Goal: Task Accomplishment & Management: Manage account settings

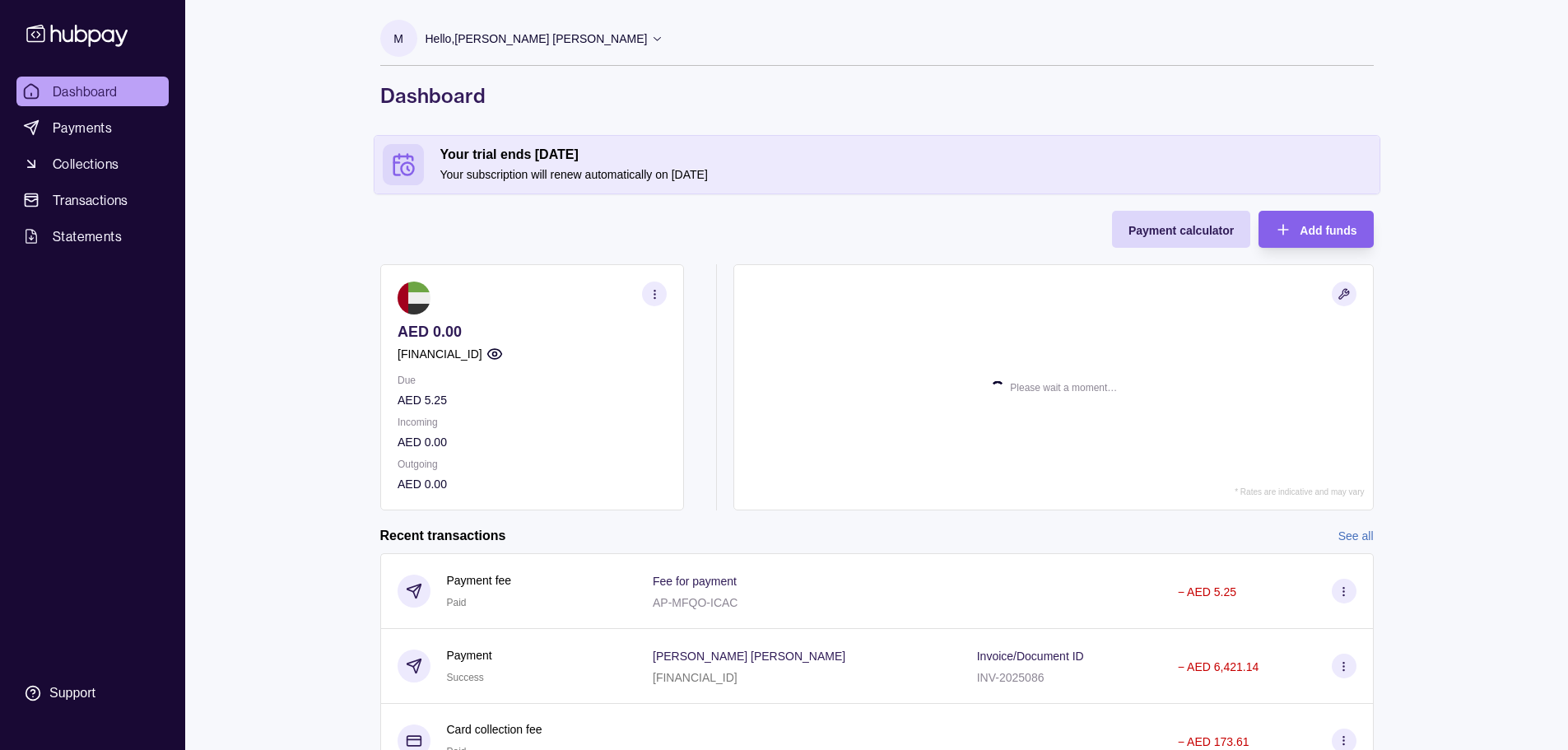
click at [651, 290] on icon "button" at bounding box center [654, 295] width 12 height 12
click at [509, 328] on link "View account details" at bounding box center [478, 335] width 104 height 18
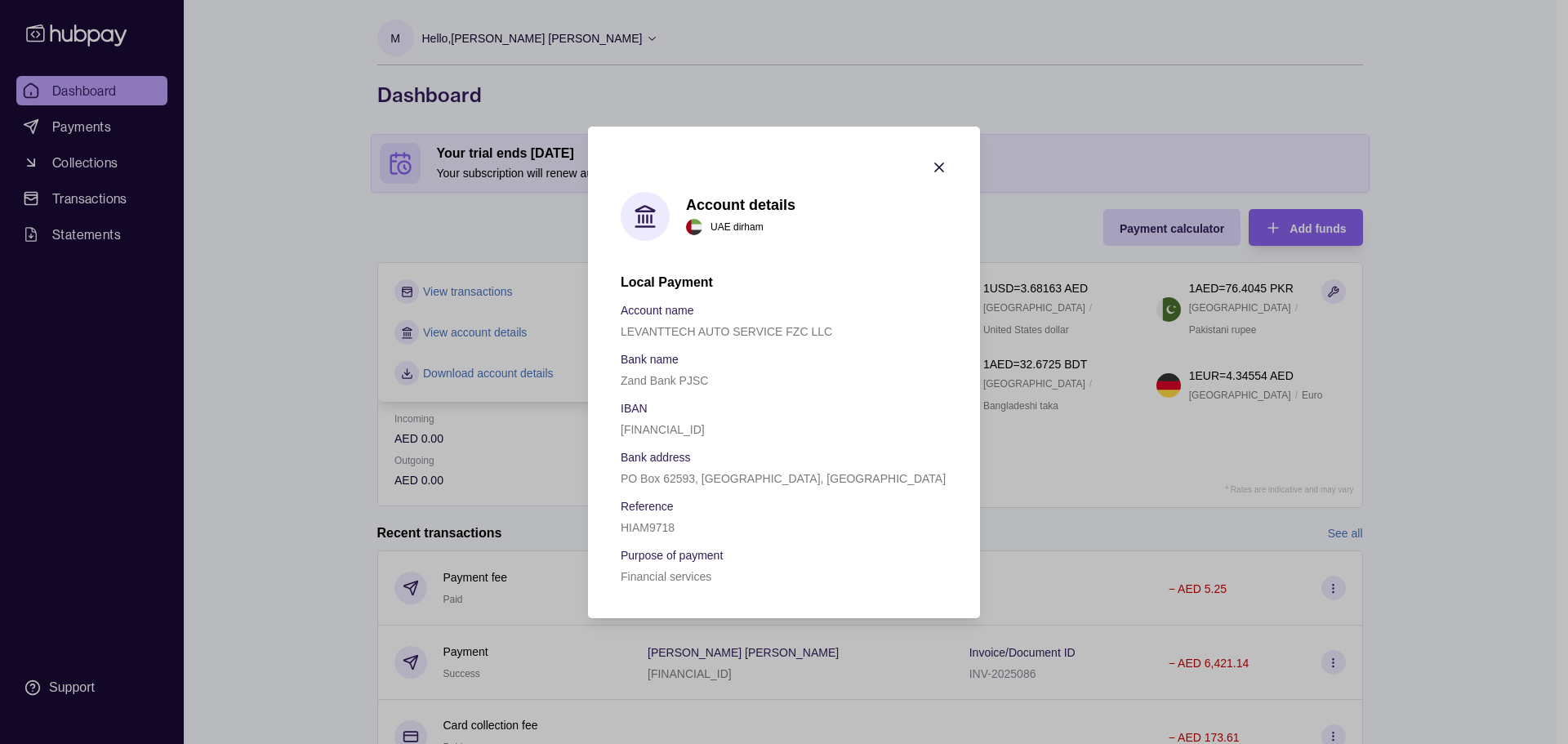
click at [773, 331] on p "LEVANTTECH AUTO SERVICE FZC LLC" at bounding box center [726, 331] width 212 height 13
click at [938, 154] on section "Account details [GEOGRAPHIC_DATA] dirham Local Payment Account name LEVANTTECH …" at bounding box center [784, 372] width 392 height 492
click at [940, 167] on icon "button" at bounding box center [938, 167] width 8 height 8
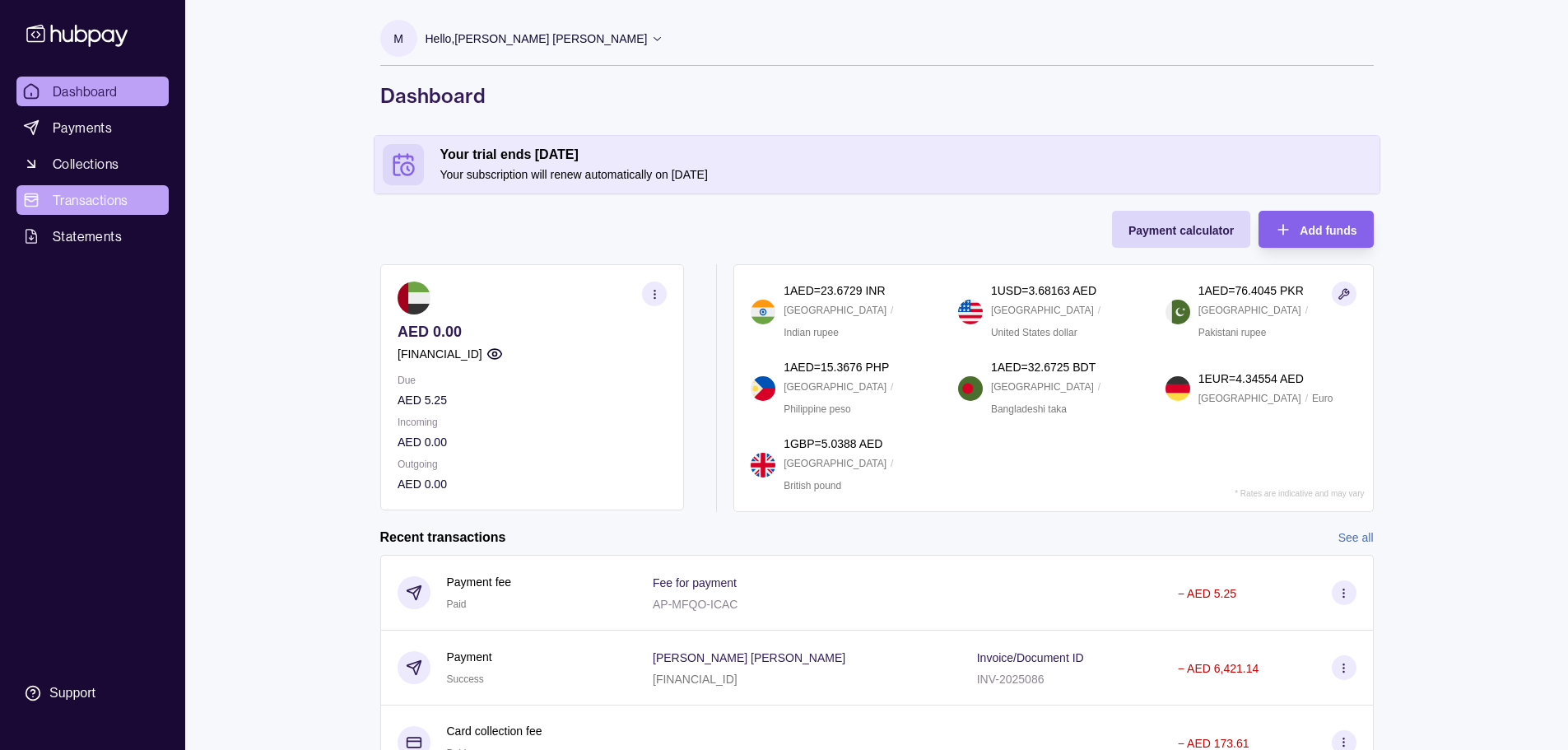
click at [117, 204] on span "Transactions" at bounding box center [90, 200] width 76 height 20
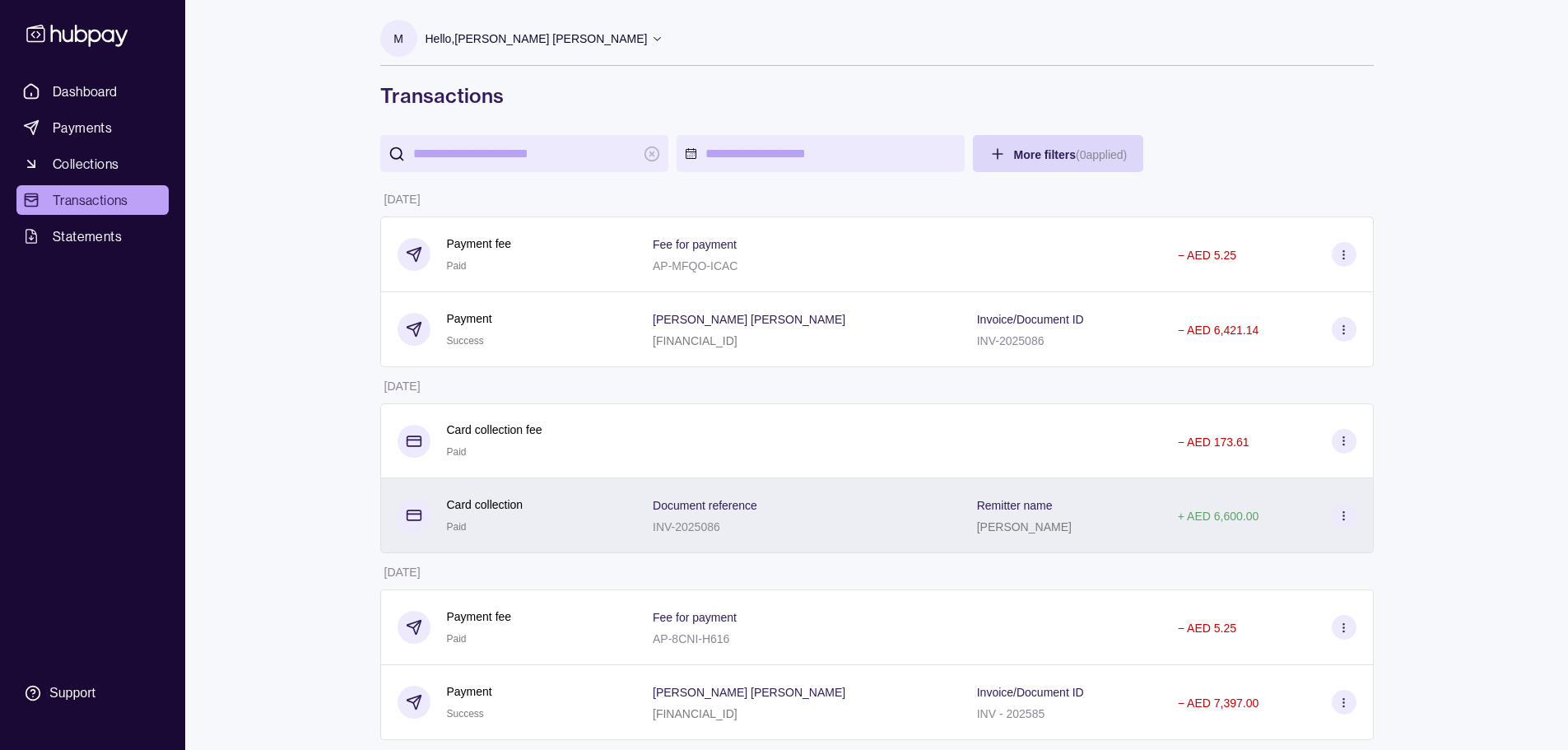
click at [875, 504] on div "Document reference INV-2025086" at bounding box center [798, 515] width 292 height 41
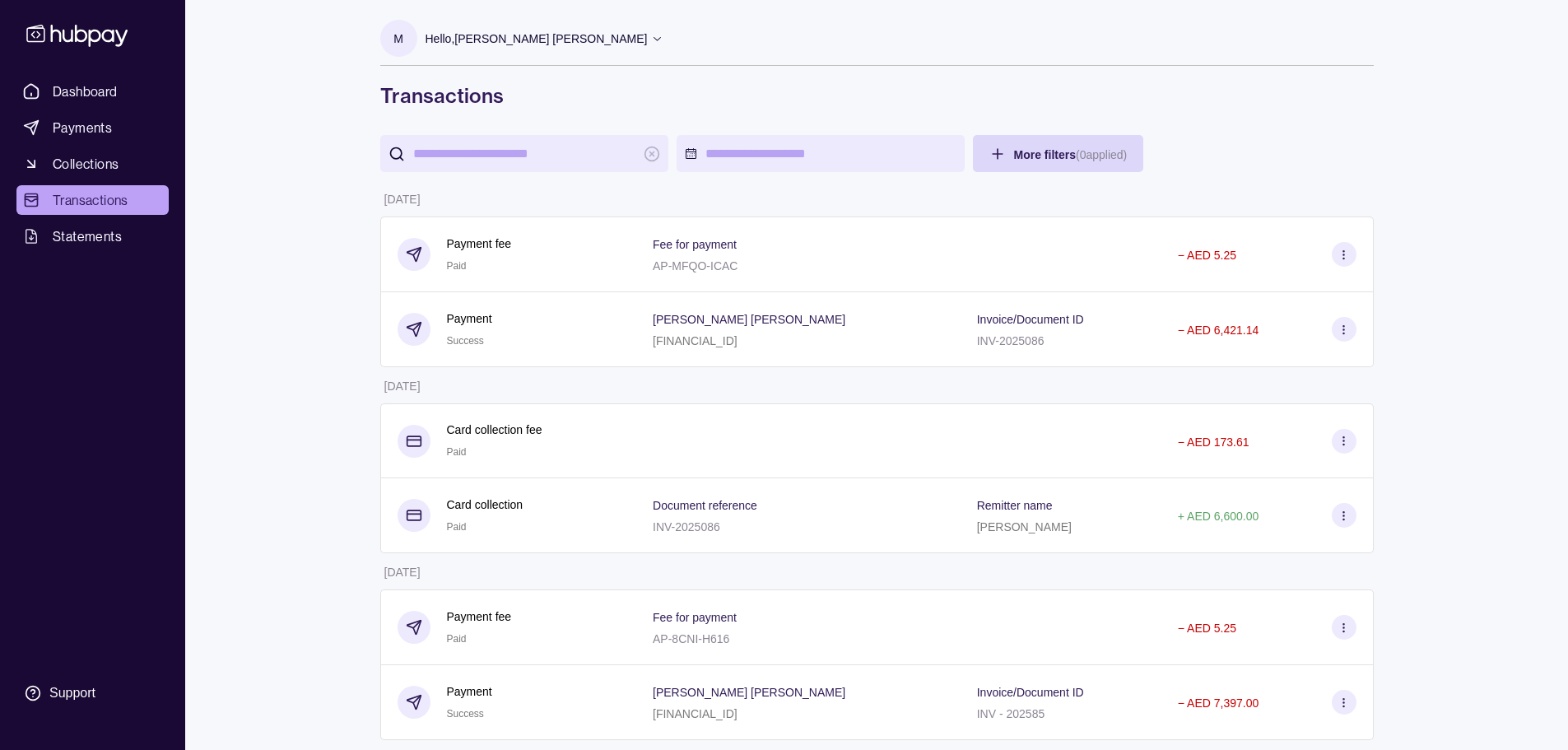
click at [767, 487] on html "Dashboard Payments Collections Transactions Statements Support M Hello, [PERSON…" at bounding box center [784, 704] width 1568 height 1407
click at [87, 232] on span "Statements" at bounding box center [87, 237] width 69 height 20
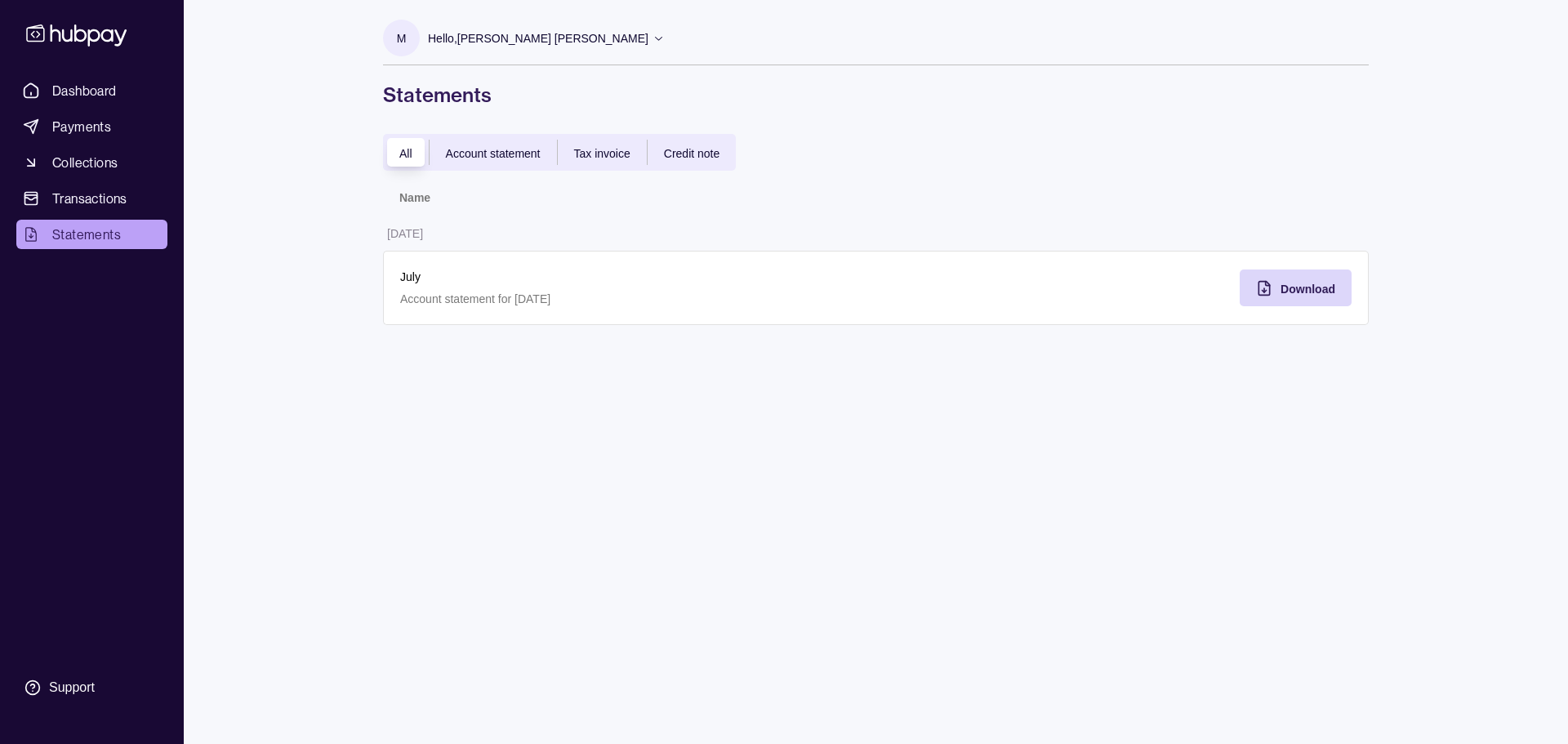
click at [515, 155] on span "Account statement" at bounding box center [493, 153] width 95 height 13
click at [591, 141] on div "All Account statement Tax invoice Credit note" at bounding box center [560, 152] width 352 height 37
click at [594, 143] on div "Tax invoice" at bounding box center [602, 152] width 89 height 19
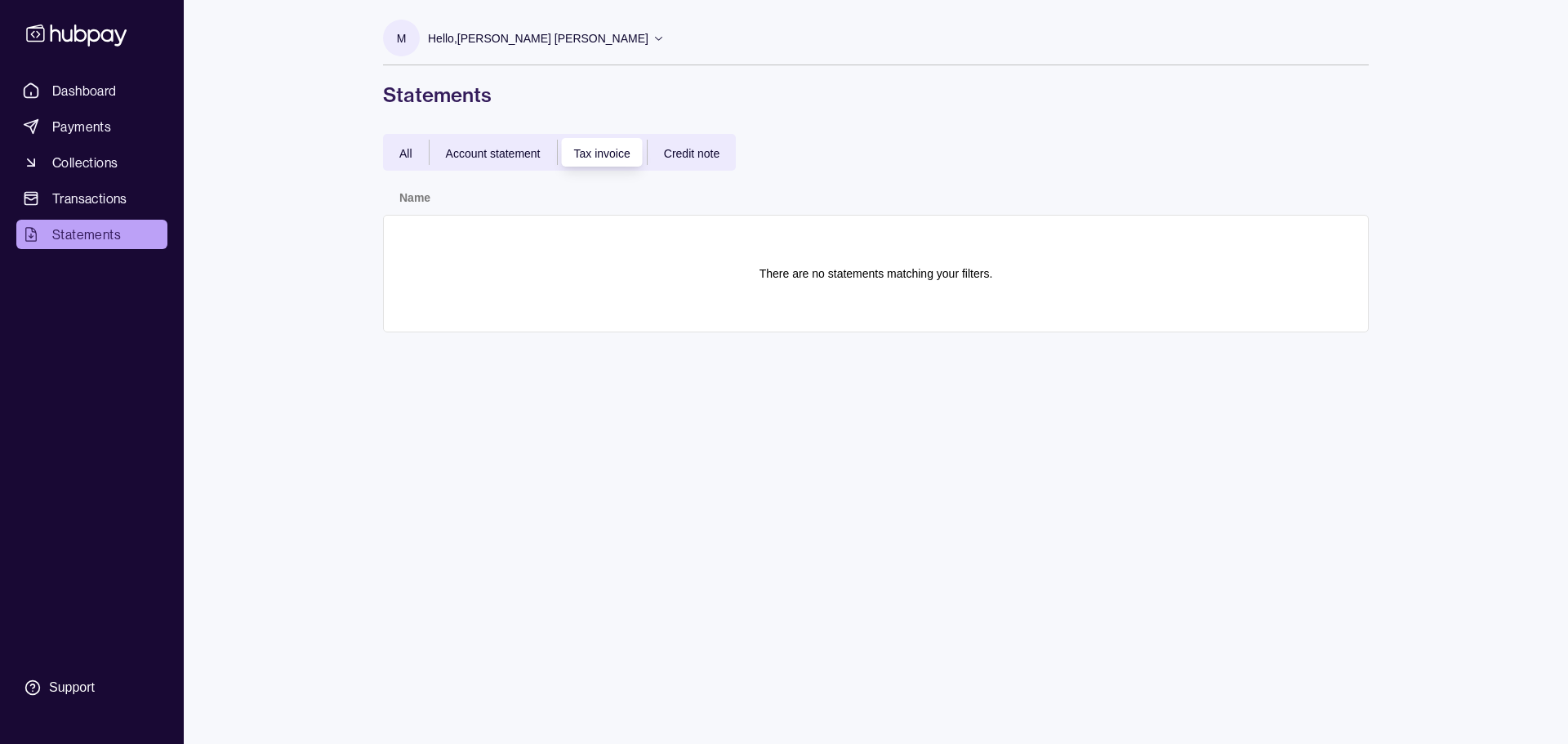
click at [687, 158] on span "Credit note" at bounding box center [691, 153] width 56 height 13
click at [412, 159] on span "All" at bounding box center [406, 153] width 13 height 13
